Goal: Task Accomplishment & Management: Use online tool/utility

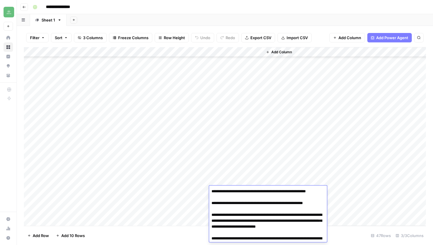
scroll to position [2563, 0]
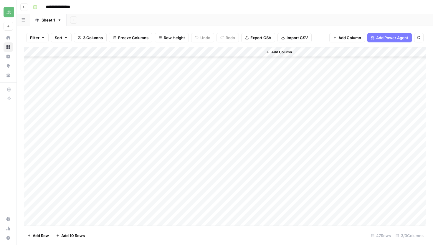
click at [289, 162] on div "Add Column" at bounding box center [344, 136] width 163 height 179
click at [24, 7] on icon "button" at bounding box center [24, 7] width 3 height 2
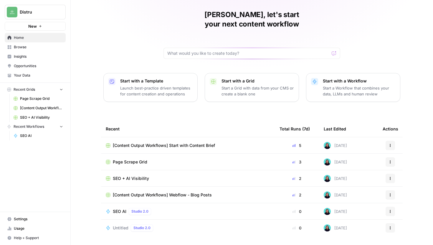
scroll to position [26, 0]
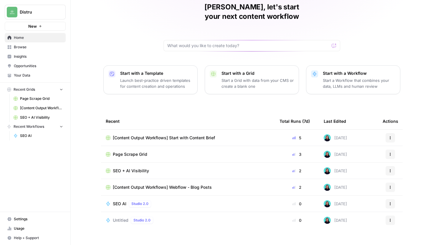
click at [231, 135] on div "[Content Output Workflows] Start with Content Brief" at bounding box center [188, 138] width 164 height 6
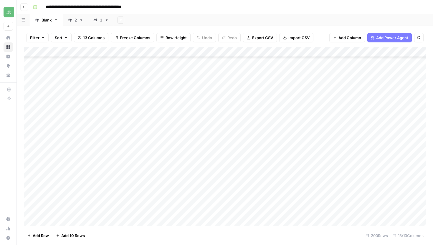
scroll to position [421, 0]
click at [100, 17] on div "3" at bounding box center [97, 20] width 9 height 6
click at [236, 212] on div "Add Column" at bounding box center [225, 136] width 402 height 179
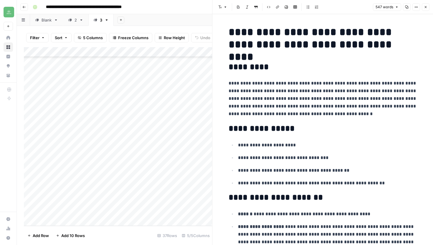
click at [407, 9] on button "Copy" at bounding box center [407, 7] width 8 height 8
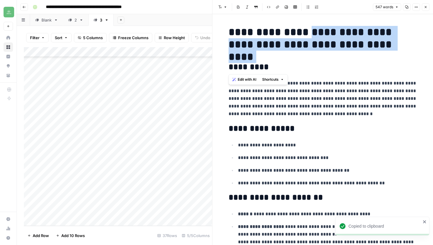
drag, startPoint x: 298, startPoint y: 33, endPoint x: 405, endPoint y: 53, distance: 108.5
copy h1 "**********"
click at [406, 9] on icon "button" at bounding box center [407, 7] width 4 height 4
click at [406, 6] on icon "button" at bounding box center [406, 7] width 3 height 3
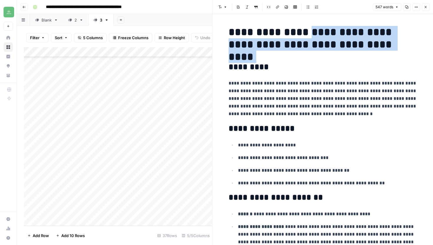
click at [425, 8] on icon "button" at bounding box center [426, 7] width 4 height 4
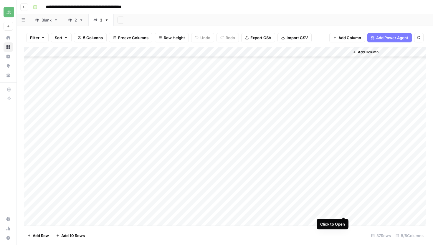
click at [341, 212] on div "Add Column" at bounding box center [225, 136] width 402 height 179
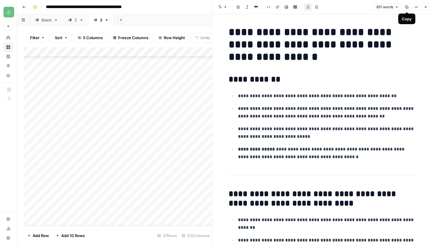
click at [406, 6] on icon "button" at bounding box center [407, 7] width 4 height 4
